Goal: Task Accomplishment & Management: Manage account settings

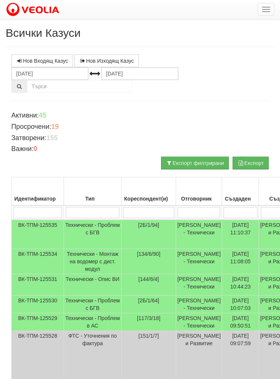
click at [83, 224] on td "Технически - Проблем с БГВ" at bounding box center [92, 234] width 57 height 29
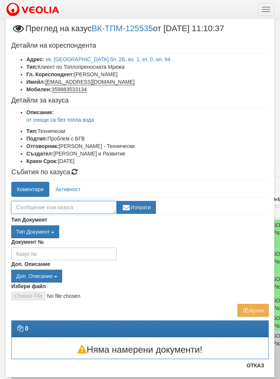
click at [73, 207] on textarea at bounding box center [63, 207] width 105 height 13
type textarea "Готв"
click at [144, 203] on button "Изпрати" at bounding box center [135, 207] width 39 height 13
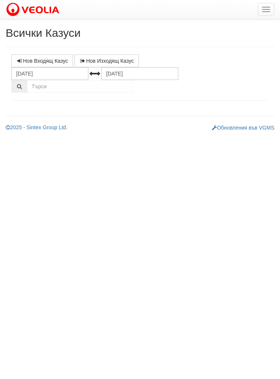
select select "1"
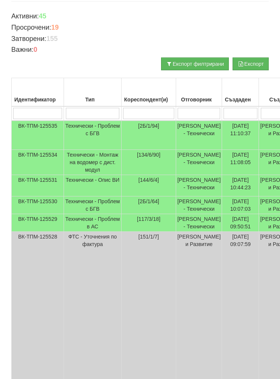
scroll to position [99, 0]
click at [83, 214] on td "Технически - Проблем с БГВ" at bounding box center [92, 206] width 57 height 18
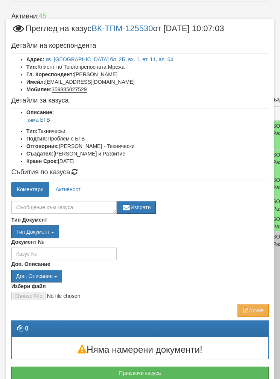
click at [133, 367] on button "Приключи казуса" at bounding box center [139, 373] width 257 height 13
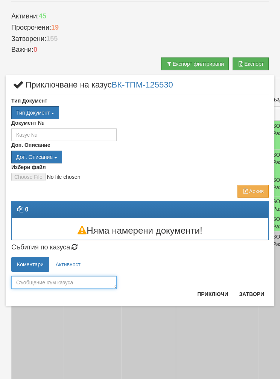
click at [77, 282] on textarea at bounding box center [63, 282] width 105 height 13
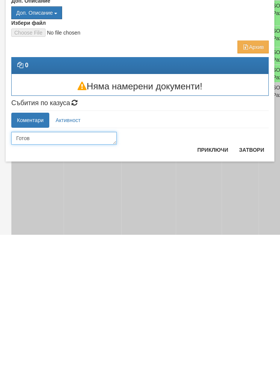
type textarea "Готов"
click at [215, 288] on button "Приключи" at bounding box center [212, 294] width 40 height 12
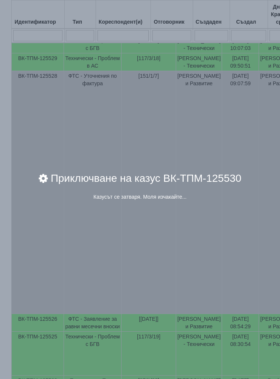
scroll to position [259, 0]
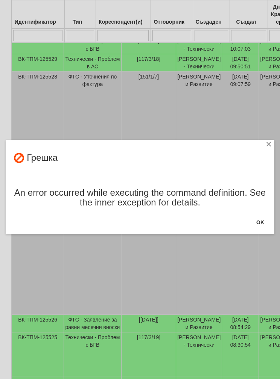
click at [263, 222] on button "OK" at bounding box center [259, 222] width 17 height 12
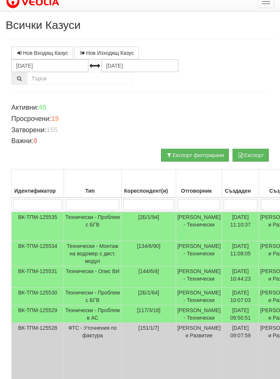
scroll to position [0, 0]
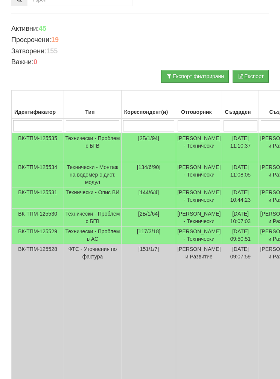
click at [84, 245] on td "Технически - Проблем в АС" at bounding box center [92, 236] width 57 height 18
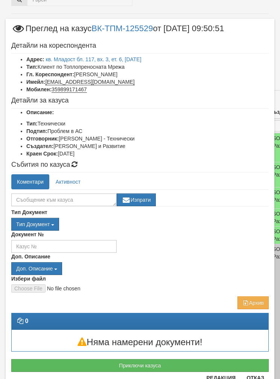
click at [152, 362] on button "Приключи казуса" at bounding box center [139, 365] width 257 height 13
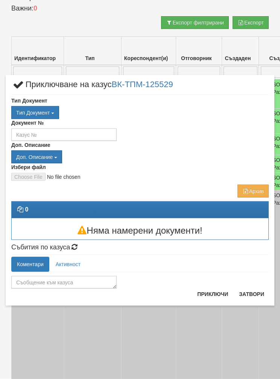
scroll to position [141, 0]
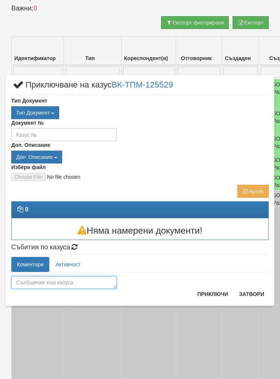
click at [76, 278] on textarea at bounding box center [63, 282] width 105 height 13
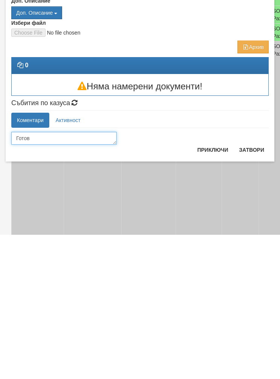
type textarea "Готов"
click at [210, 288] on button "Приключи" at bounding box center [212, 294] width 40 height 12
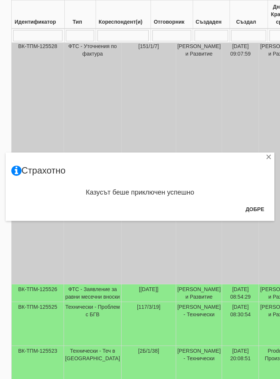
click at [257, 204] on button "Добре" at bounding box center [254, 209] width 28 height 12
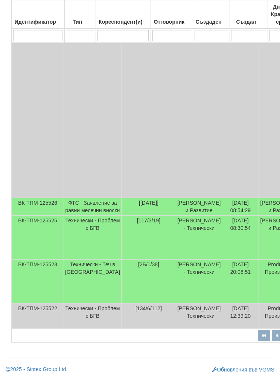
scroll to position [384, 0]
click at [84, 260] on td "Технически - Проблем с БГВ" at bounding box center [92, 238] width 57 height 44
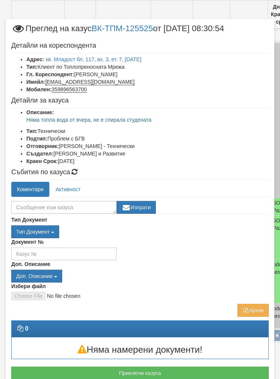
click at [146, 370] on button "Приключи казуса" at bounding box center [139, 373] width 257 height 13
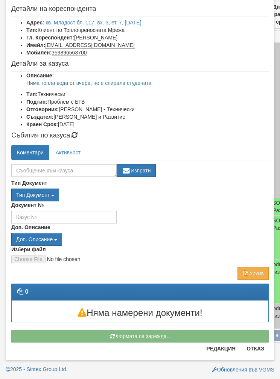
scroll to position [159, 0]
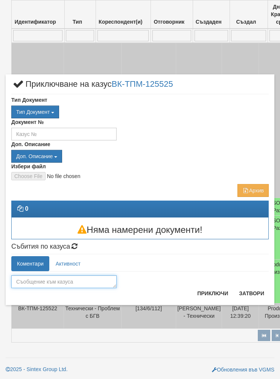
click at [84, 277] on textarea at bounding box center [63, 281] width 105 height 13
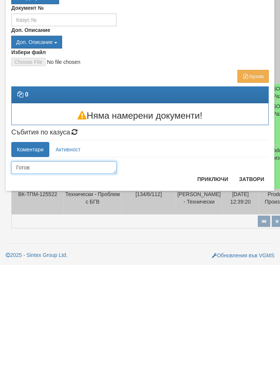
type textarea "Готов"
click at [222, 287] on button "Приключи" at bounding box center [212, 293] width 40 height 12
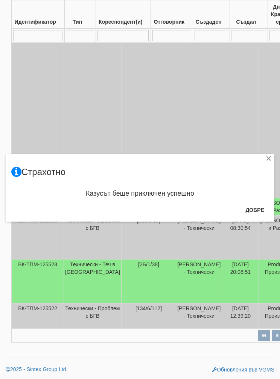
click at [254, 206] on button "Добре" at bounding box center [254, 210] width 28 height 12
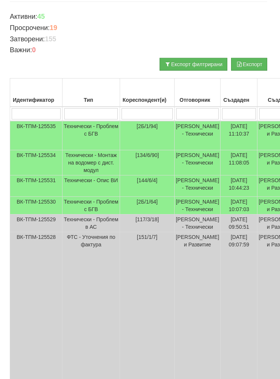
scroll to position [99, 2]
click at [84, 215] on td "Технически - Проблем с БГВ" at bounding box center [90, 206] width 57 height 18
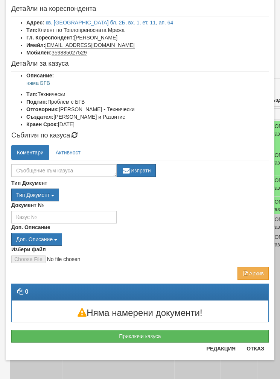
scroll to position [37, 0]
click at [150, 330] on button "Приключи казуса" at bounding box center [139, 336] width 257 height 13
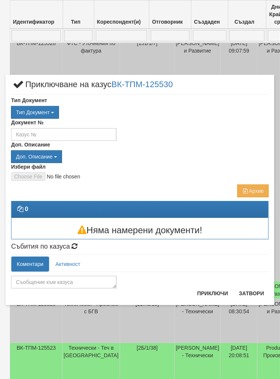
scroll to position [293, 2]
click at [71, 282] on textarea at bounding box center [63, 282] width 105 height 13
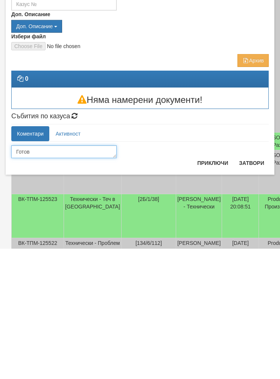
type textarea "Готов"
click at [216, 287] on button "Приключи" at bounding box center [212, 293] width 40 height 12
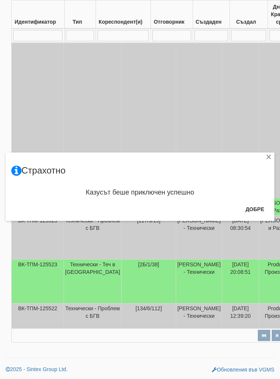
click at [255, 210] on button "Добре" at bounding box center [254, 209] width 28 height 12
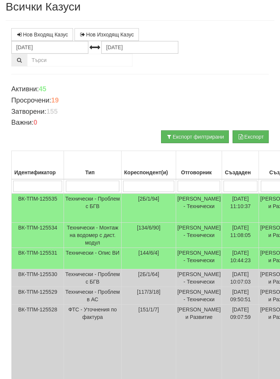
scroll to position [0, 0]
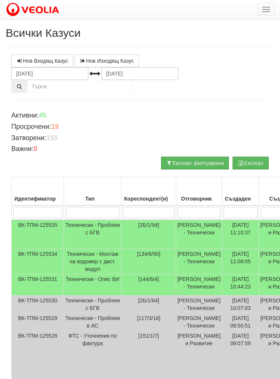
click at [82, 231] on td "Технически - Проблем с БГВ" at bounding box center [92, 234] width 57 height 29
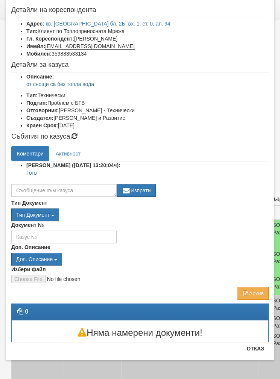
scroll to position [36, 0]
click at [254, 347] on button "Отказ" at bounding box center [255, 349] width 27 height 12
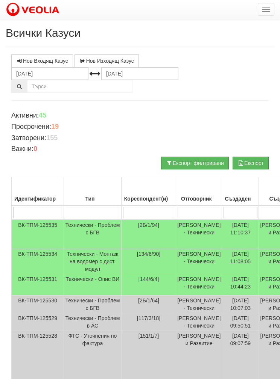
click at [177, 211] on input "search" at bounding box center [198, 212] width 42 height 11
type input "Д"
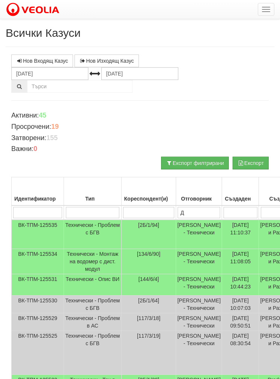
type input "Ди"
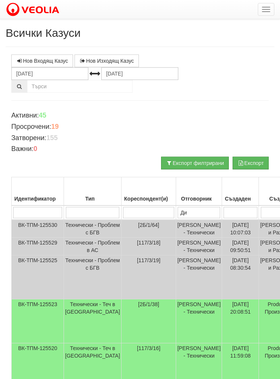
type input "Дия"
type input "[PERSON_NAME]"
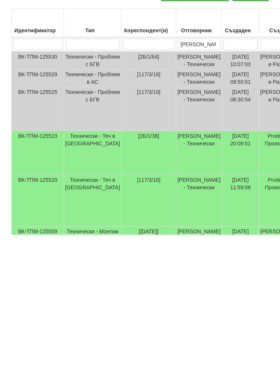
scroll to position [24, 0]
type input "[PERSON_NAME]"
click at [83, 275] on td "Технически - Теч в [GEOGRAPHIC_DATA]" at bounding box center [92, 297] width 57 height 44
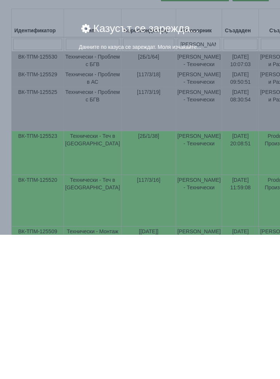
scroll to position [169, 0]
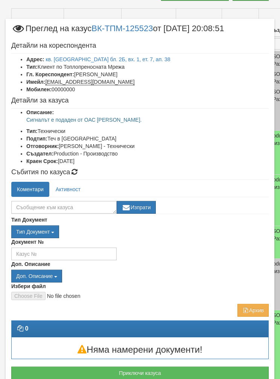
click at [139, 370] on button "Приключи казуса" at bounding box center [139, 373] width 257 height 13
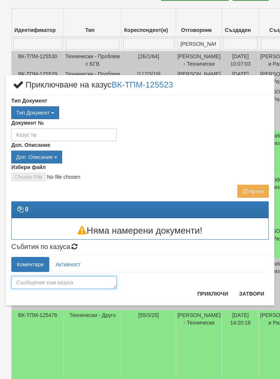
click at [71, 278] on textarea at bounding box center [63, 282] width 105 height 13
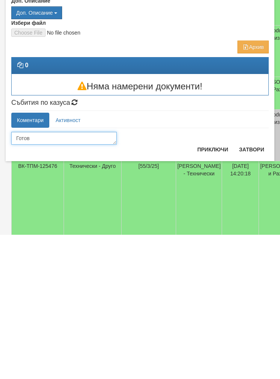
type textarea "Готов"
click at [209, 288] on button "Приключи" at bounding box center [212, 294] width 40 height 12
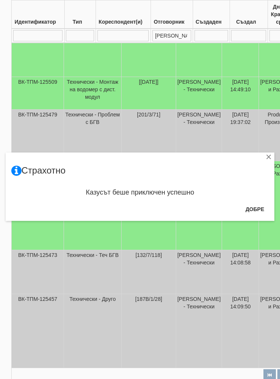
click at [256, 210] on button "Добре" at bounding box center [254, 209] width 28 height 12
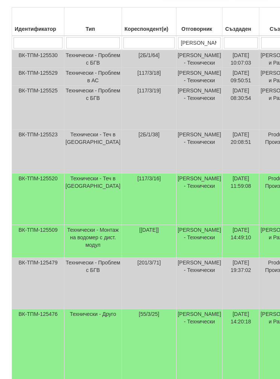
scroll to position [170, 0]
click at [88, 203] on td "Технически - Теч в [GEOGRAPHIC_DATA]" at bounding box center [92, 198] width 57 height 51
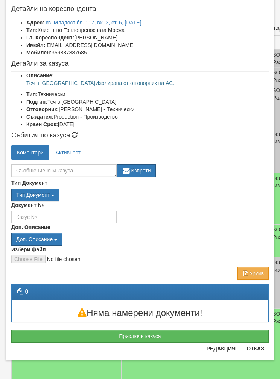
scroll to position [37, 0]
click at [124, 334] on button "Приключи казуса" at bounding box center [139, 336] width 257 height 13
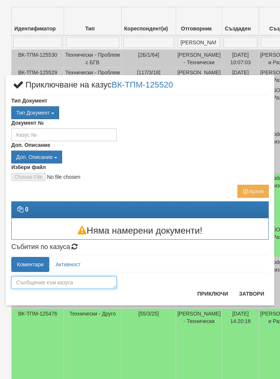
click at [92, 276] on textarea at bounding box center [63, 282] width 105 height 13
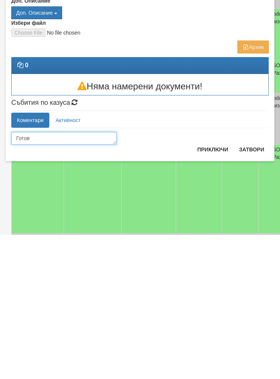
type textarea "Готов"
click at [216, 288] on button "Приключи" at bounding box center [212, 294] width 40 height 12
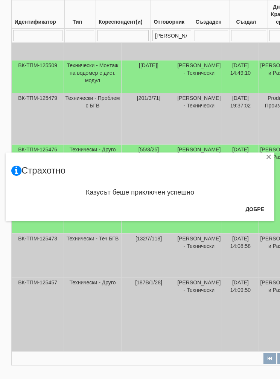
click at [260, 211] on button "Добре" at bounding box center [254, 209] width 28 height 12
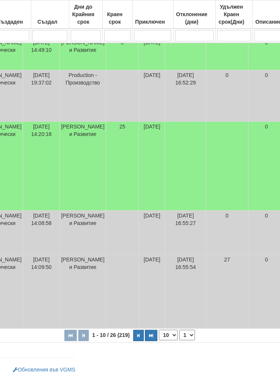
scroll to position [386, 200]
click at [136, 337] on icon "button" at bounding box center [137, 336] width 2 height 4
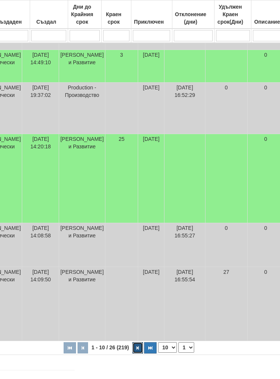
select select "2"
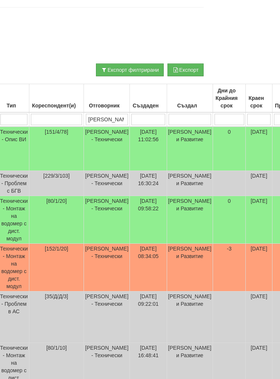
scroll to position [95, 65]
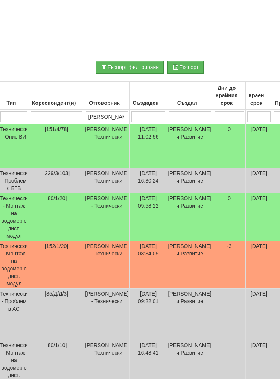
click at [21, 267] on td "Технически - Монтаж на водомер с дист. модул" at bounding box center [14, 266] width 30 height 48
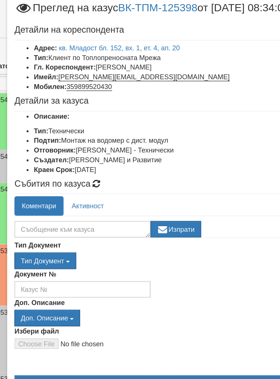
scroll to position [125, 42]
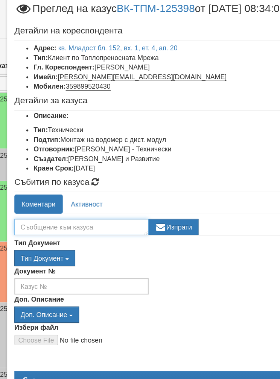
click at [72, 193] on textarea at bounding box center [63, 199] width 105 height 13
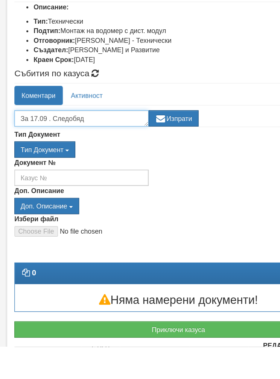
type textarea "За 17.09 . Следобяд"
click at [146, 193] on button "Изпрати" at bounding box center [135, 199] width 39 height 13
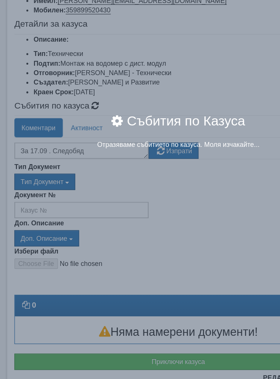
scroll to position [11, 0]
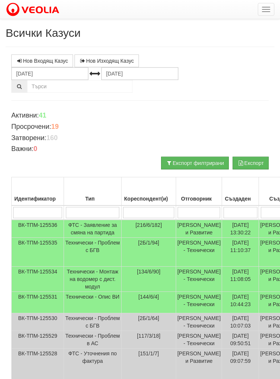
click at [123, 209] on input "search" at bounding box center [148, 212] width 51 height 11
type input "55"
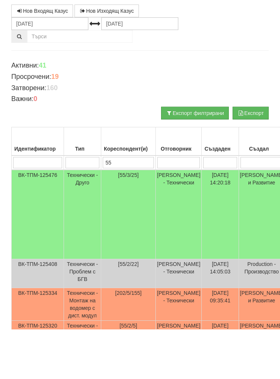
type input "55"
click at [183, 220] on td "[PERSON_NAME] - Технически" at bounding box center [179, 264] width 46 height 89
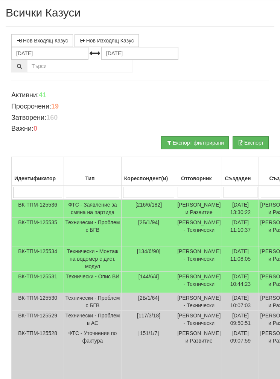
scroll to position [20, 0]
click at [177, 187] on input "search" at bounding box center [198, 192] width 42 height 11
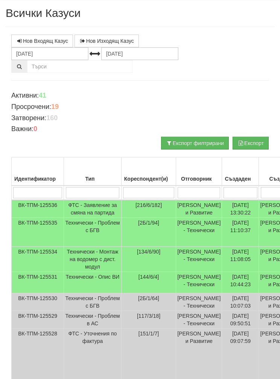
type input "Д"
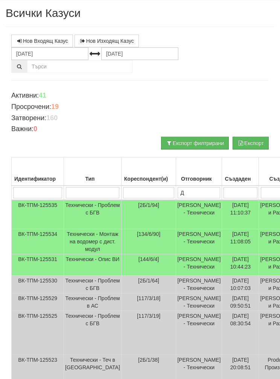
type input "Ди"
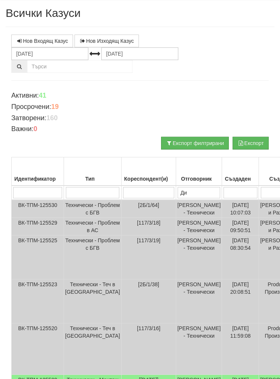
type input "Дия"
type input "[PERSON_NAME]"
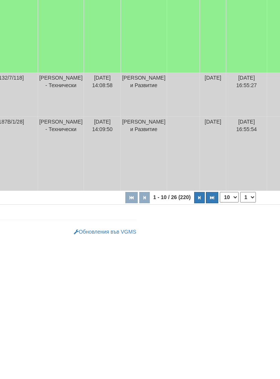
scroll to position [386, 136]
type input "[PERSON_NAME]"
click at [200, 334] on icon "button" at bounding box center [201, 336] width 2 height 4
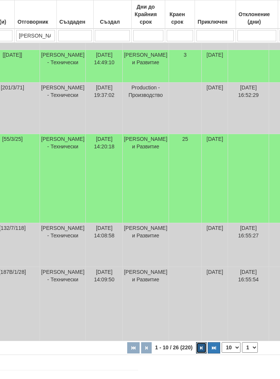
select select "2"
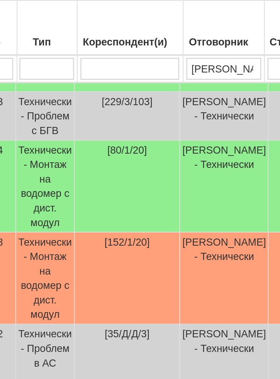
scroll to position [216, 55]
click at [23, 95] on td "Технически - Монтаж на водомер с дист. модул" at bounding box center [24, 97] width 30 height 48
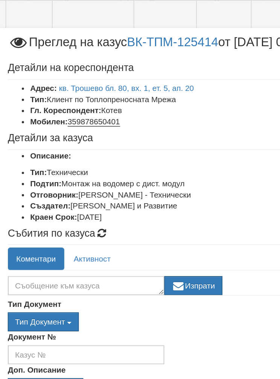
scroll to position [197, 48]
